Goal: Transaction & Acquisition: Book appointment/travel/reservation

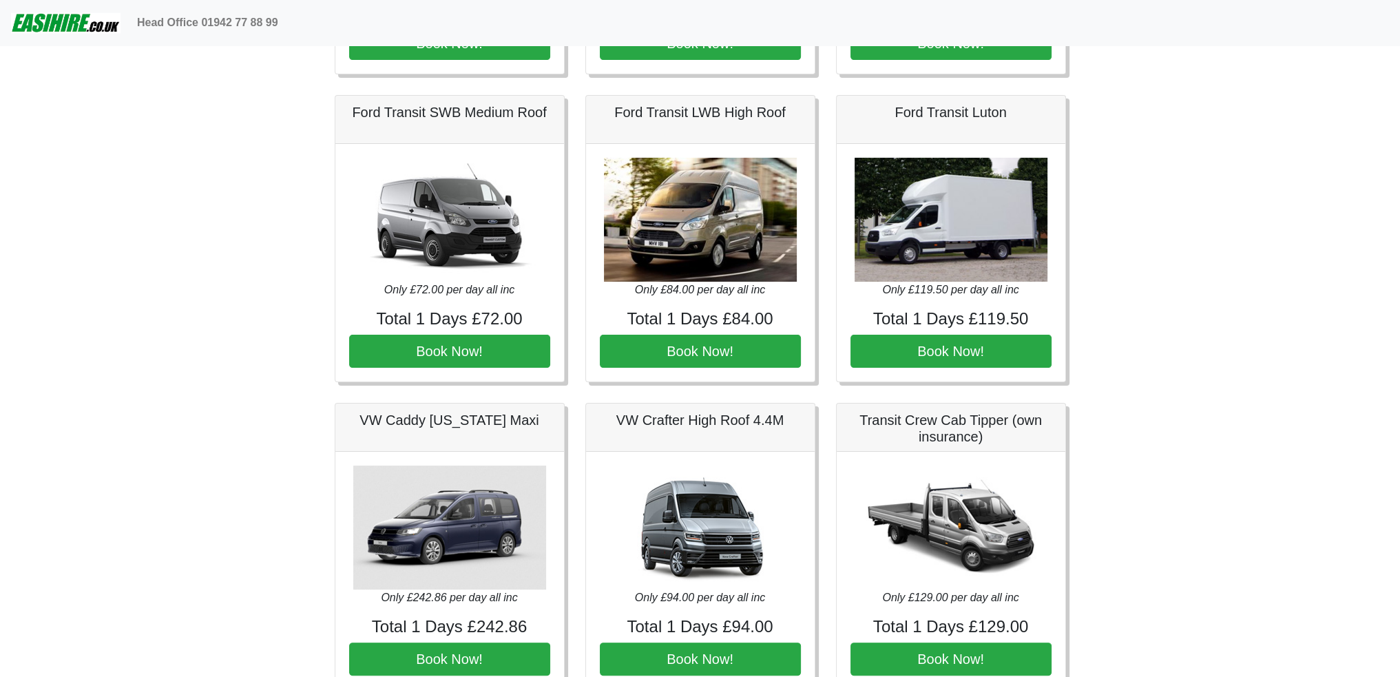
scroll to position [325, 0]
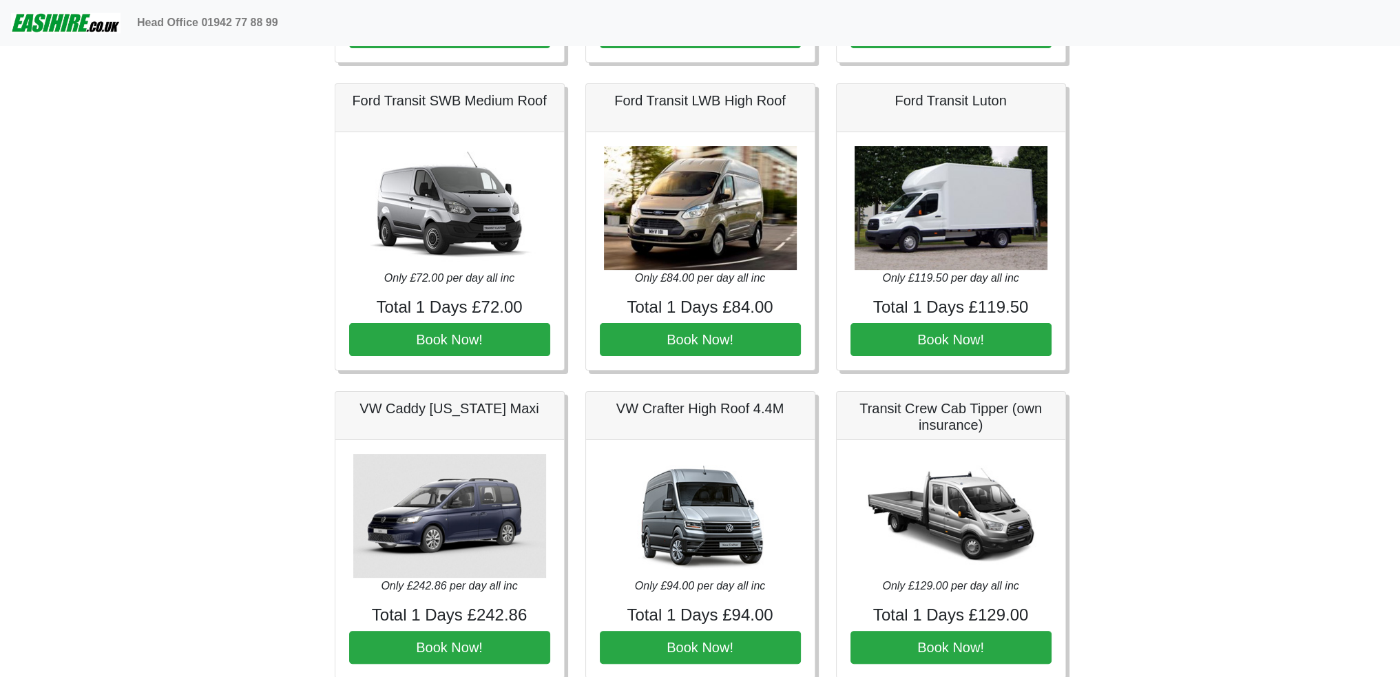
drag, startPoint x: 295, startPoint y: 255, endPoint x: 315, endPoint y: 278, distance: 30.3
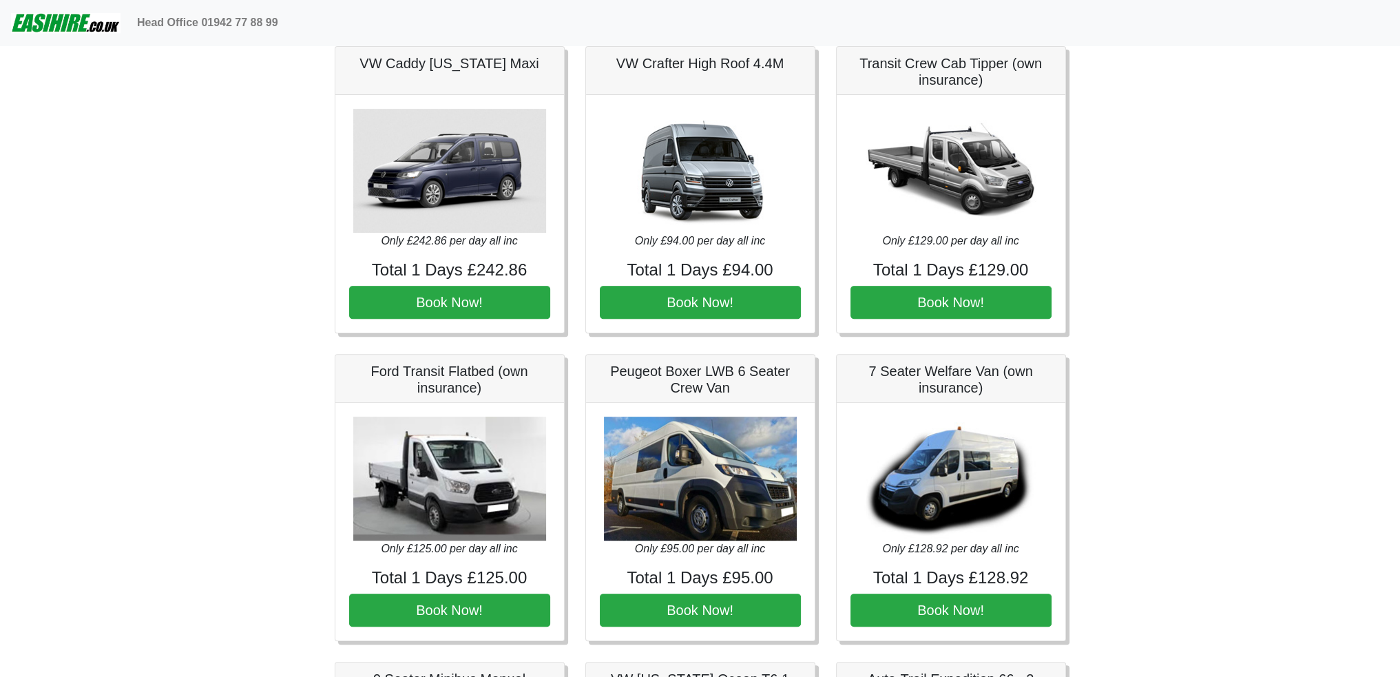
scroll to position [738, 0]
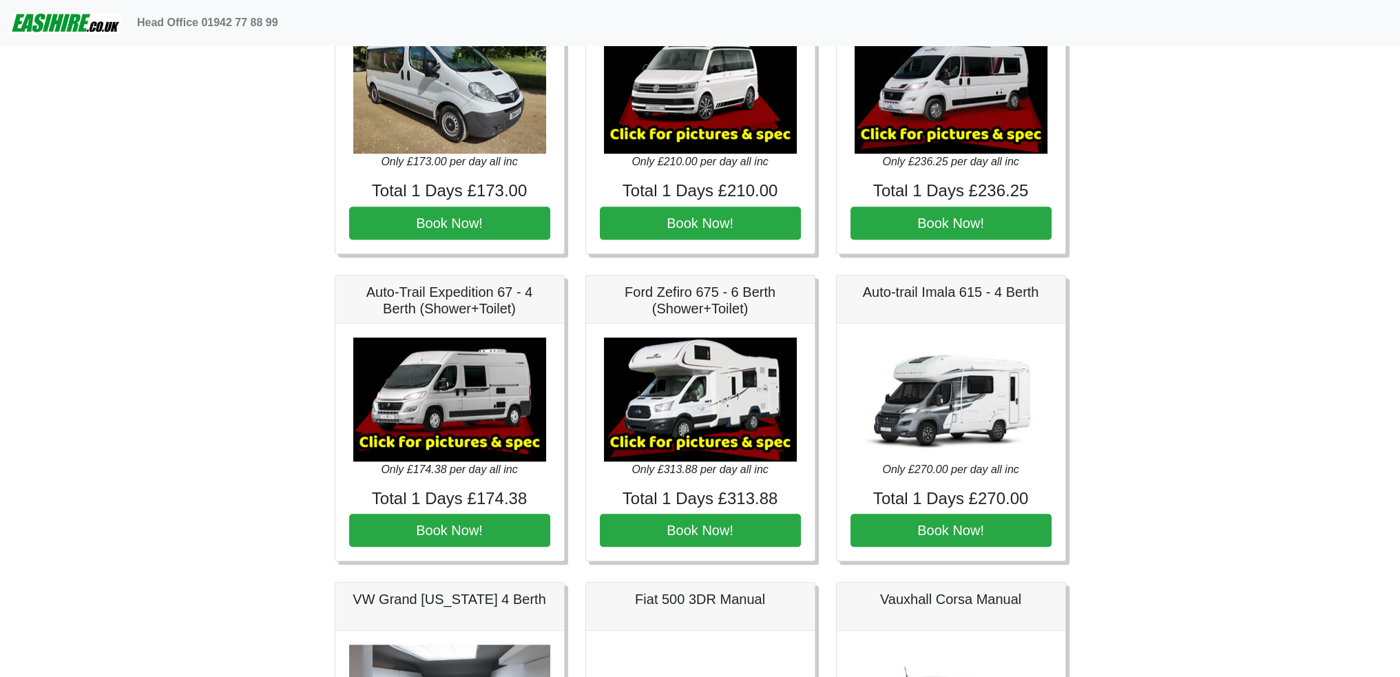
drag, startPoint x: 275, startPoint y: 594, endPoint x: 266, endPoint y: 278, distance: 316.2
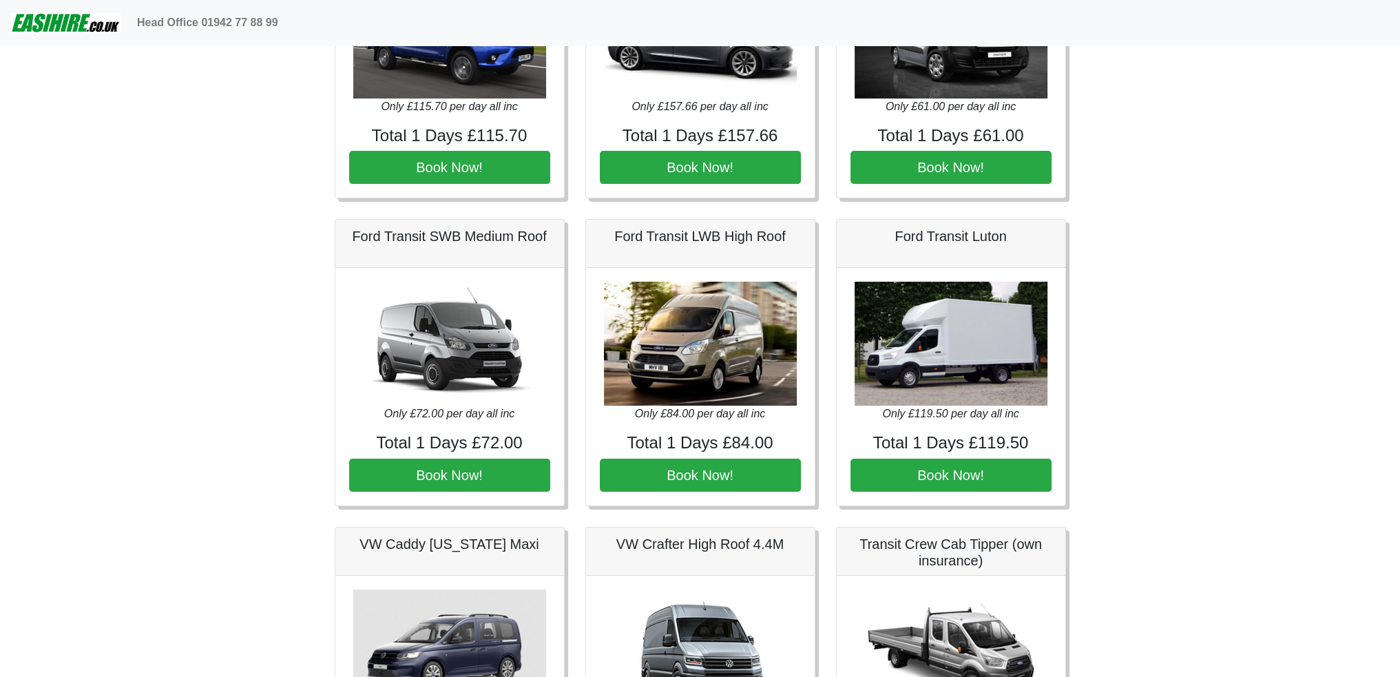
scroll to position [110, 0]
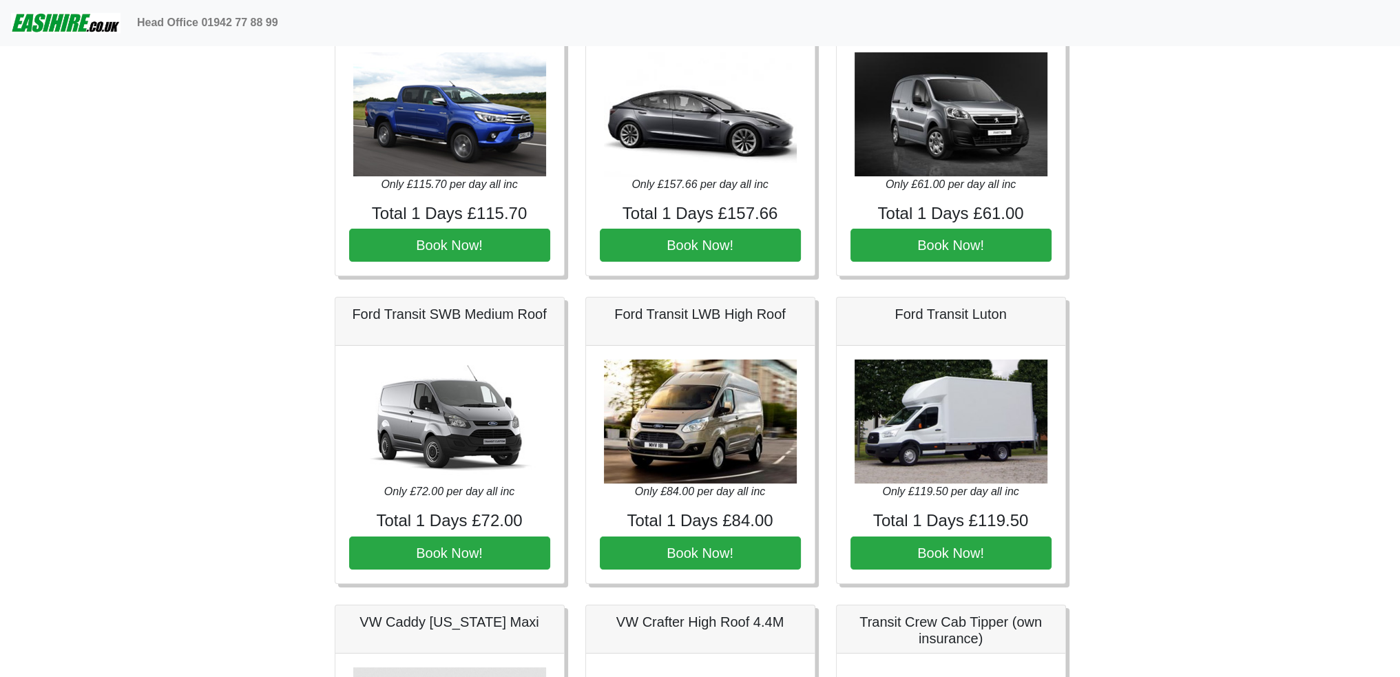
click at [907, 314] on h5 "Ford Transit Luton" at bounding box center [950, 314] width 201 height 17
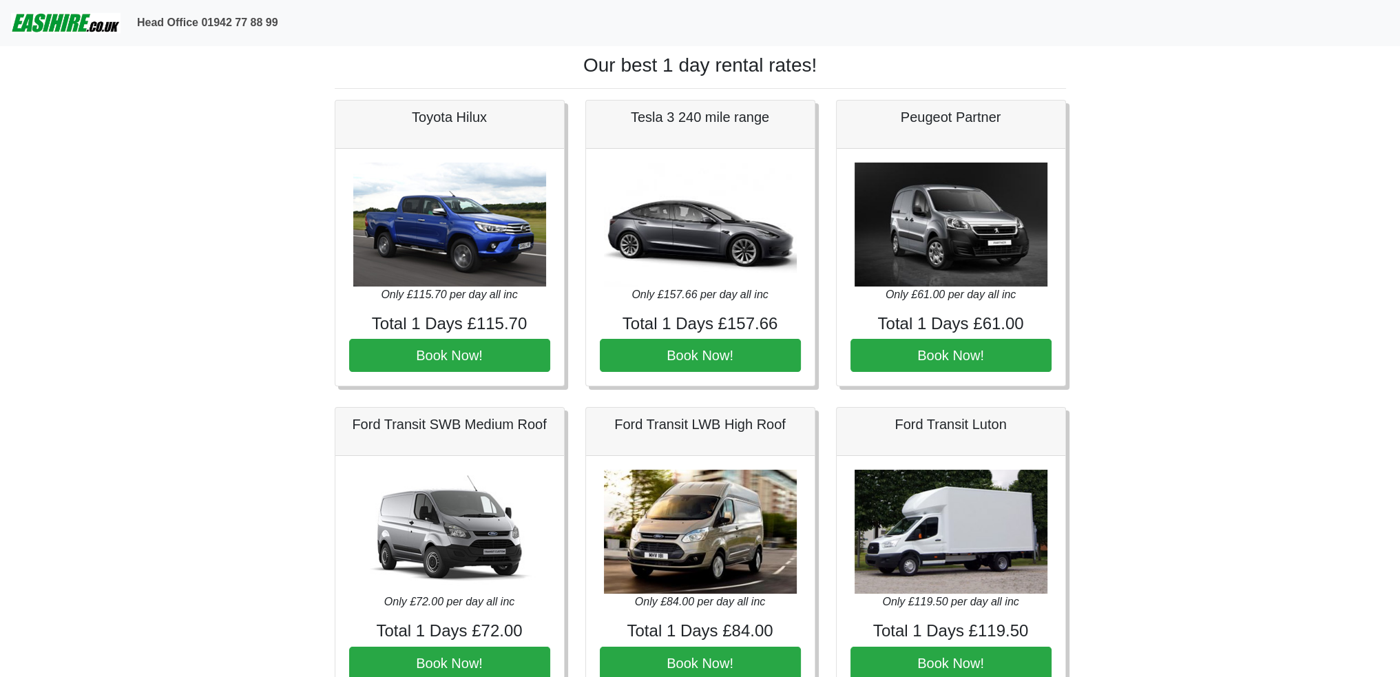
drag, startPoint x: 115, startPoint y: 395, endPoint x: 153, endPoint y: 31, distance: 366.2
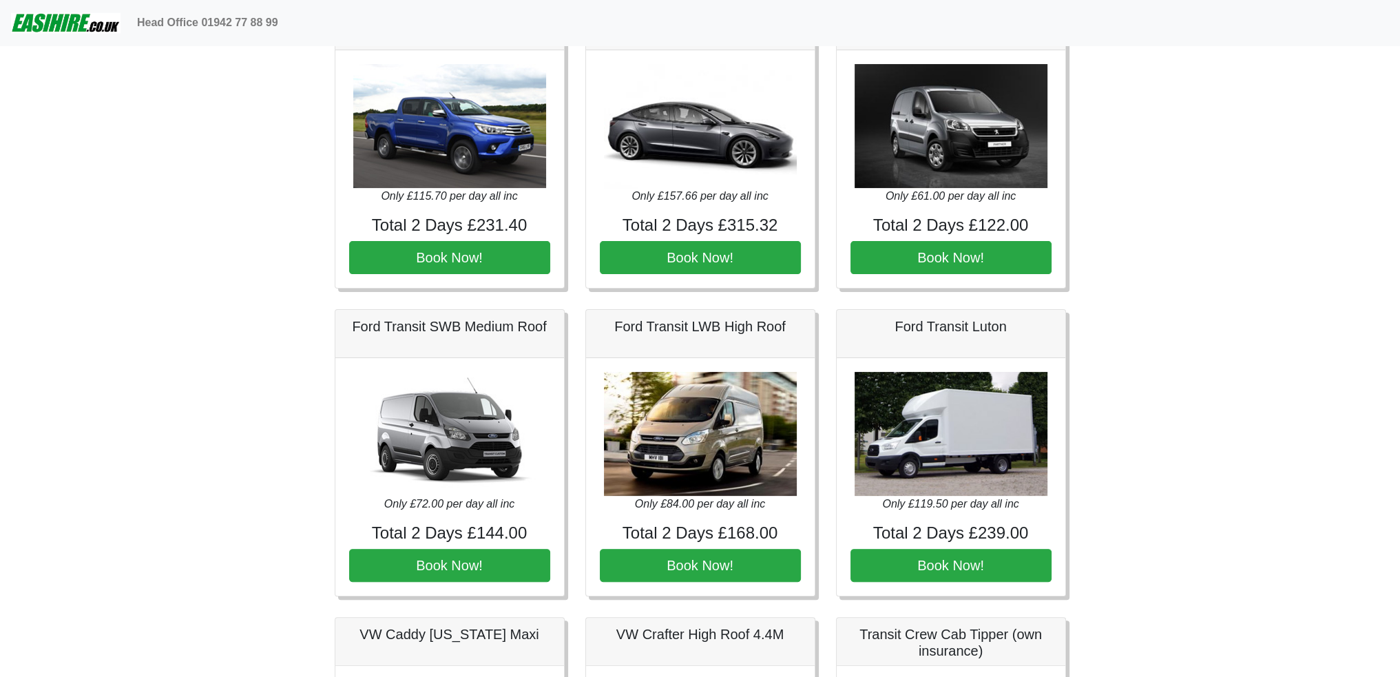
scroll to position [413, 0]
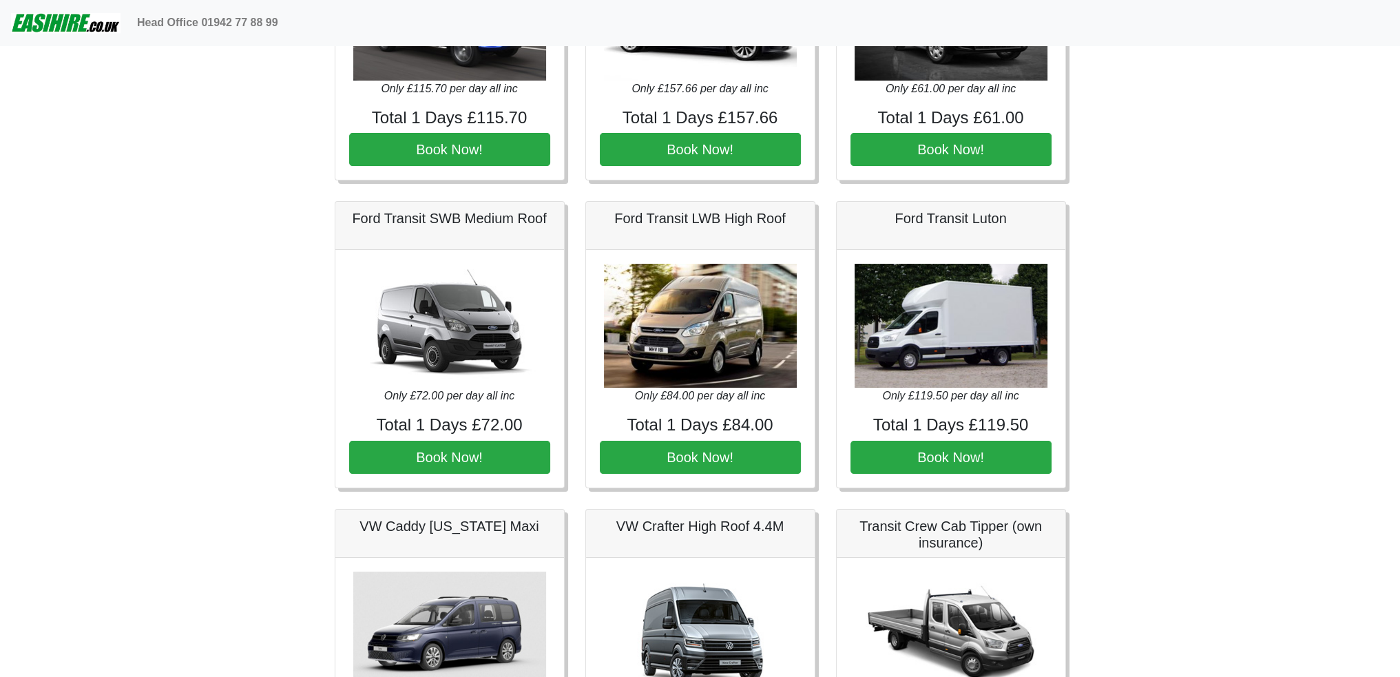
scroll to position [207, 0]
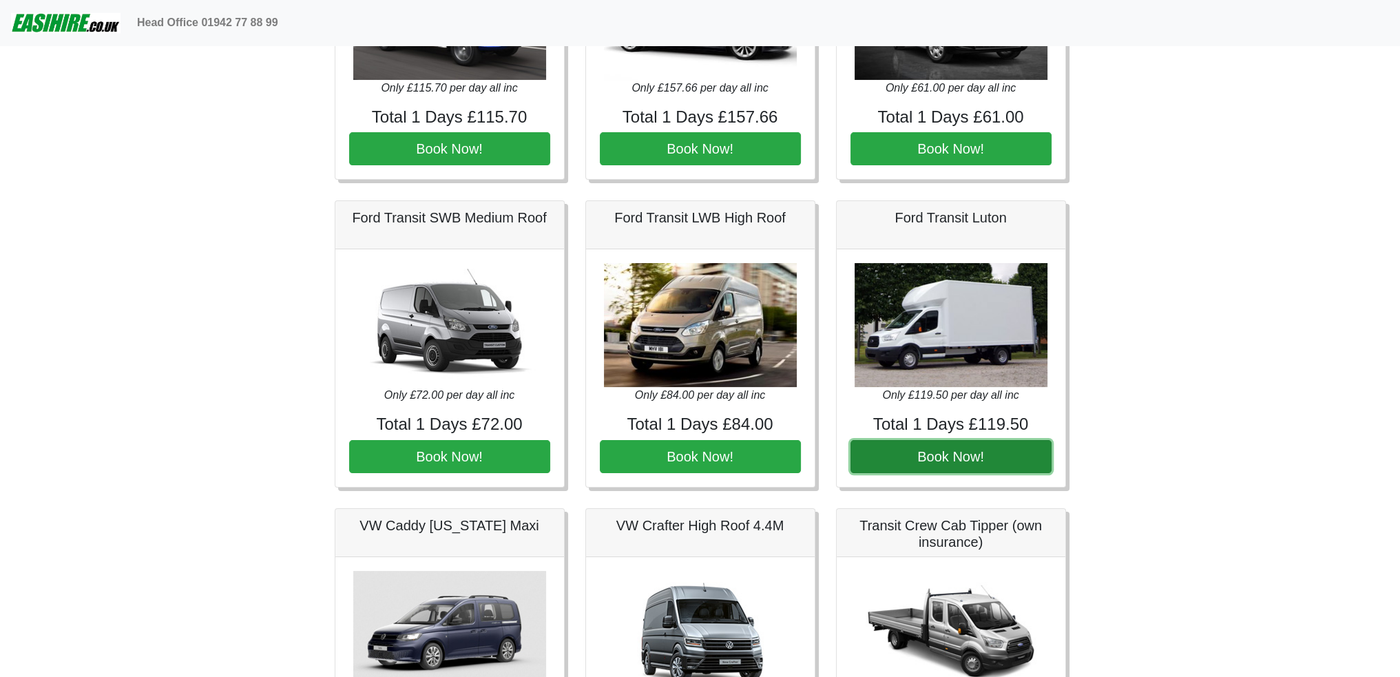
click at [939, 454] on button "Book Now!" at bounding box center [950, 456] width 201 height 33
